Goal: Task Accomplishment & Management: Manage account settings

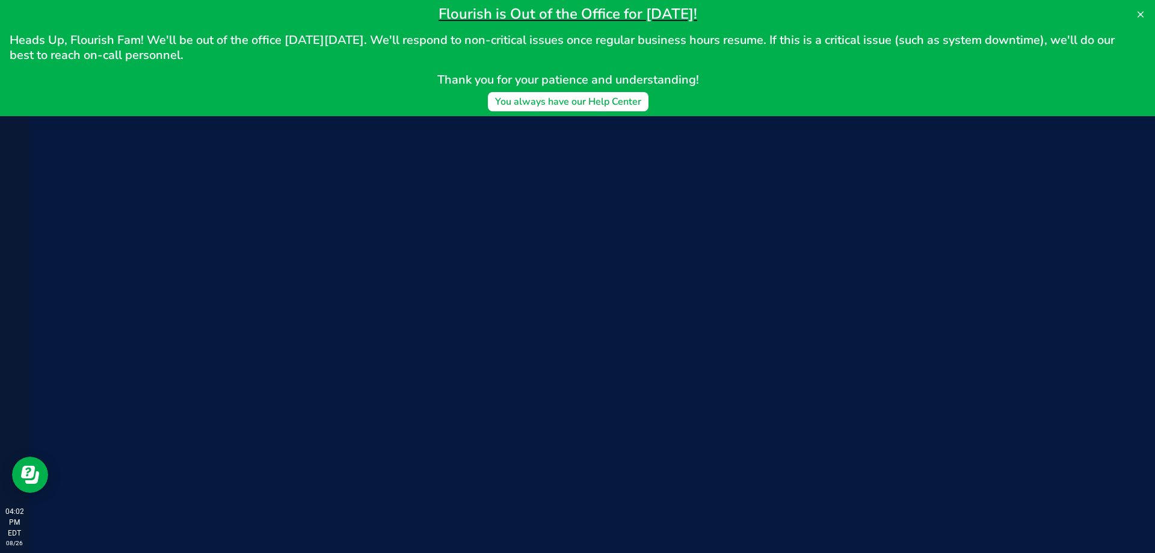
click at [39, 63] on div "Flourish is Out of the Office for [DATE]! Heads Up, Flourish Fam! We'll be out …" at bounding box center [568, 46] width 1117 height 82
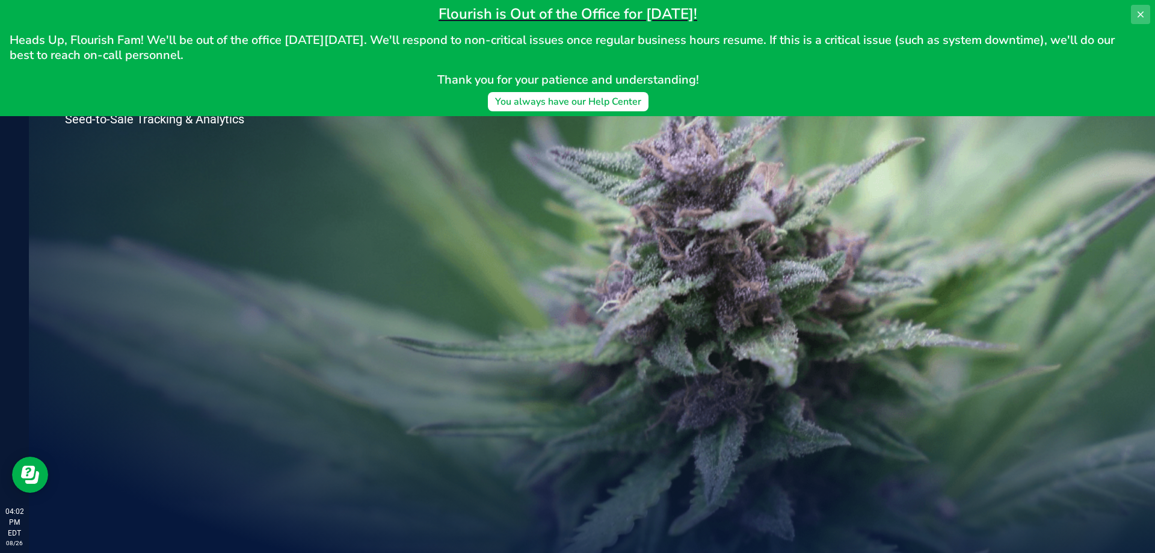
click at [1139, 12] on icon at bounding box center [1141, 15] width 10 height 10
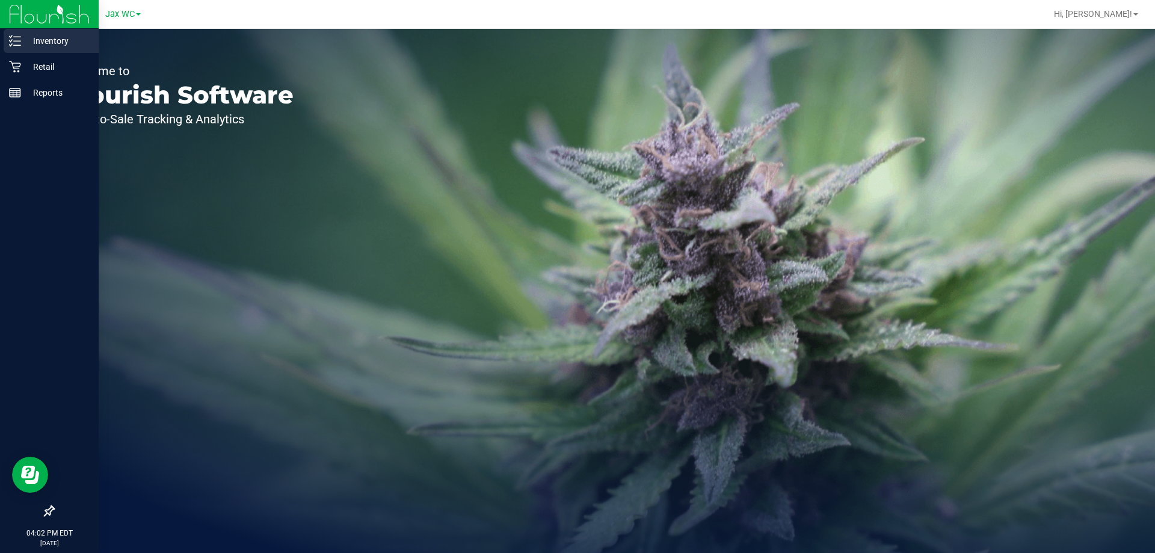
click at [54, 46] on p "Inventory" at bounding box center [57, 41] width 72 height 14
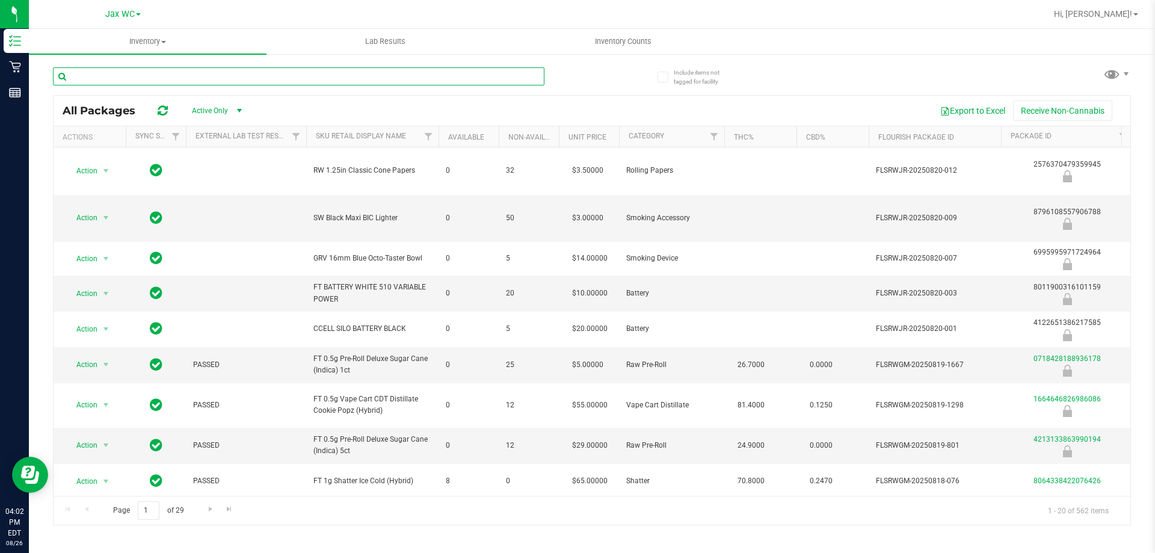
click at [145, 82] on input "text" at bounding box center [299, 76] width 492 height 18
type input "mixed [PERSON_NAME]"
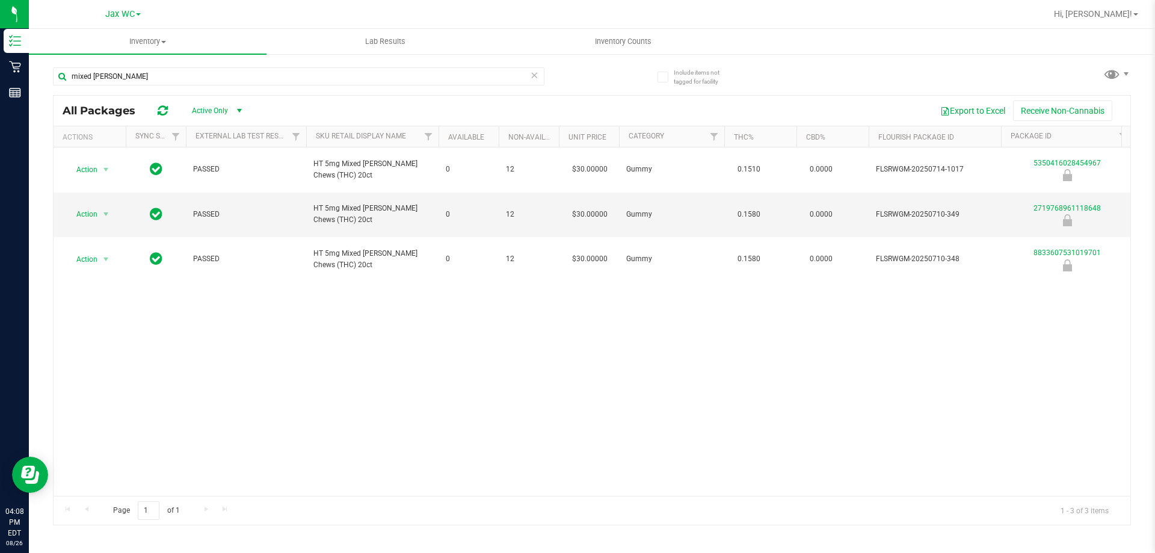
click at [1122, 8] on link "Hi, [PERSON_NAME]!" at bounding box center [1096, 14] width 94 height 13
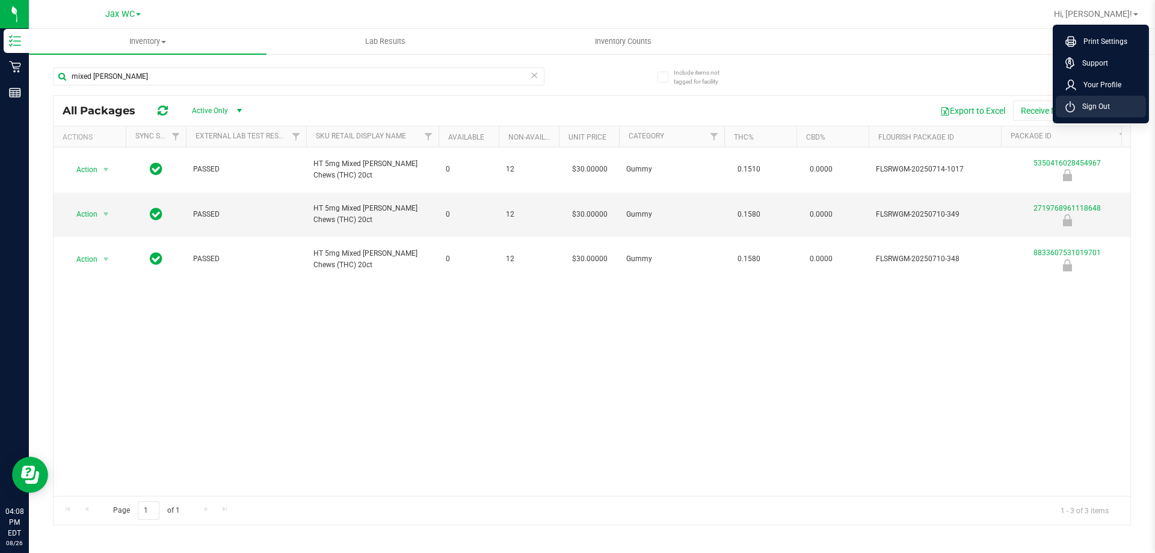
click at [1102, 99] on li "Sign Out" at bounding box center [1101, 107] width 90 height 22
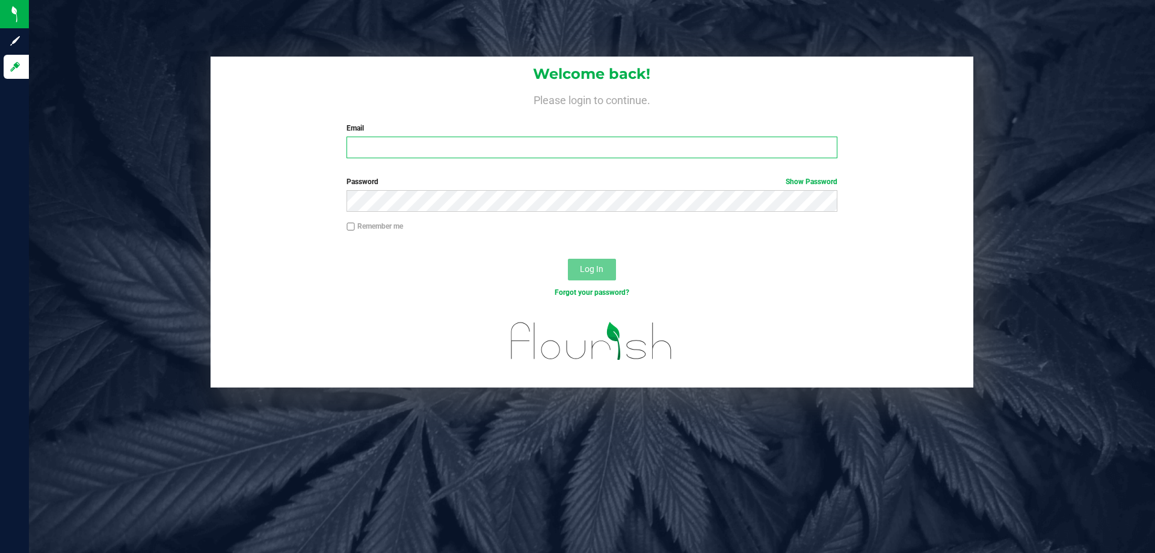
click at [376, 141] on input "Email" at bounding box center [592, 148] width 490 height 22
type input "[EMAIL_ADDRESS][DOMAIN_NAME]"
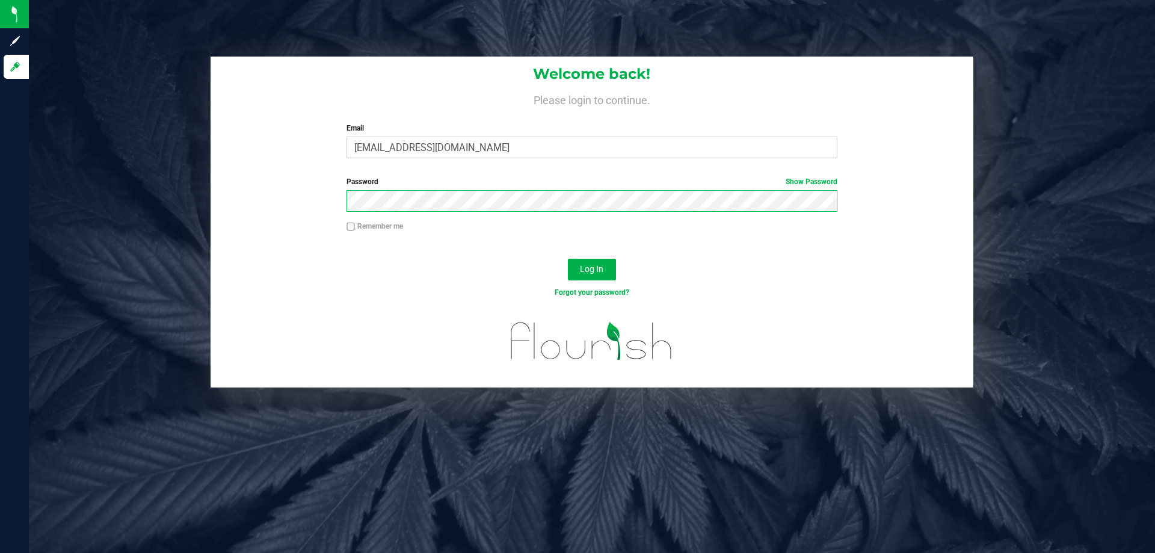
click at [568, 259] on button "Log In" at bounding box center [592, 270] width 48 height 22
